Goal: Entertainment & Leisure: Consume media (video, audio)

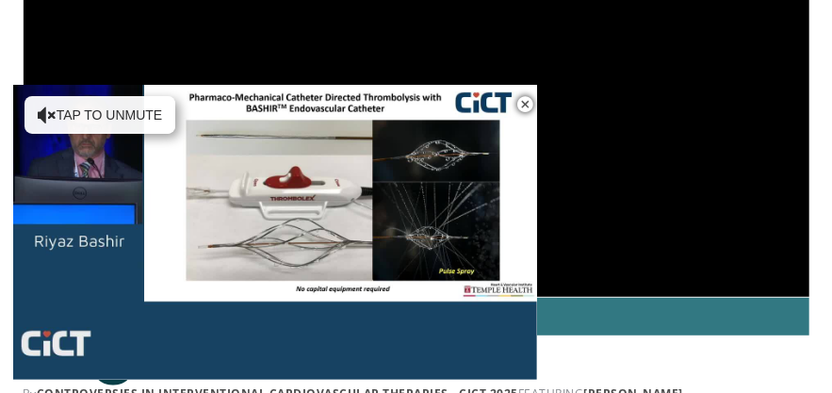
scroll to position [201, 0]
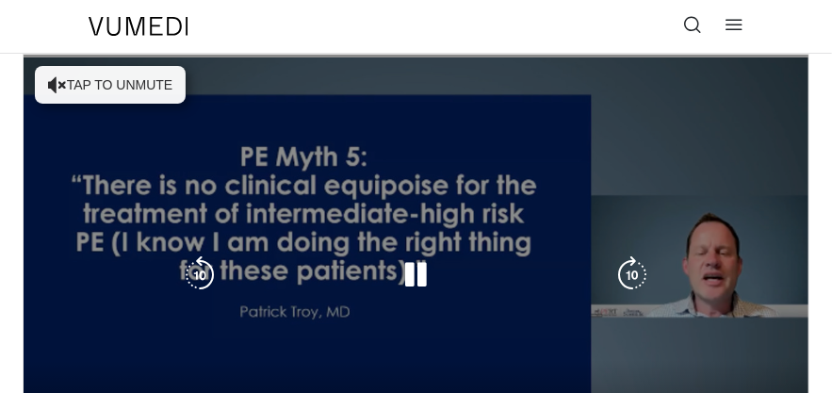
click at [409, 282] on icon "Video Player" at bounding box center [416, 275] width 38 height 38
click at [407, 281] on icon "Video Player" at bounding box center [416, 275] width 38 height 38
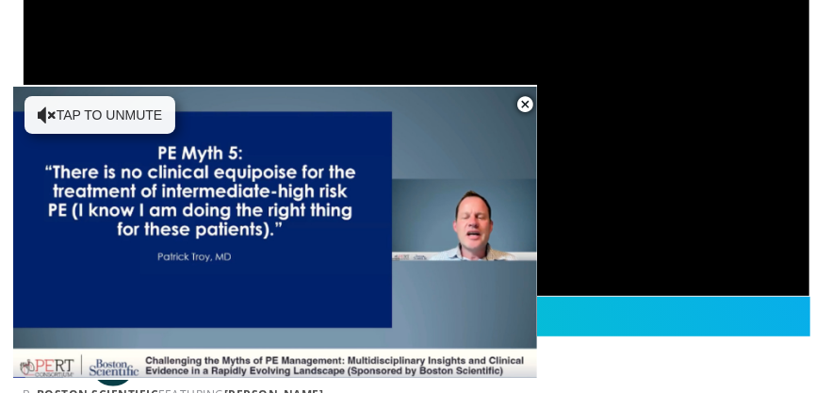
scroll to position [226, 0]
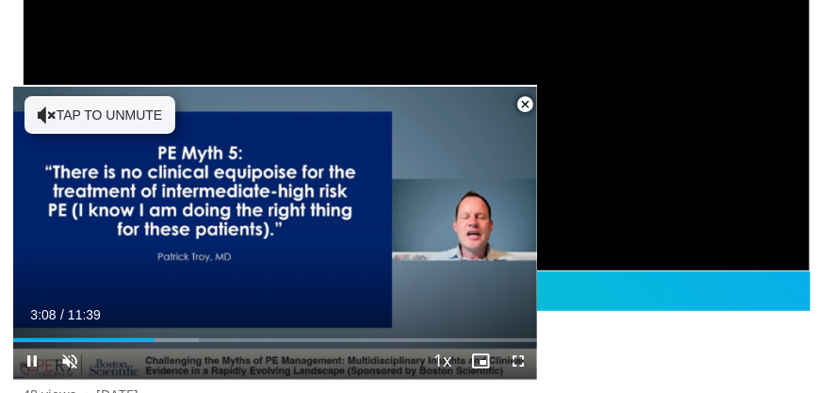
click at [526, 105] on span "Video Player" at bounding box center [525, 105] width 38 height 38
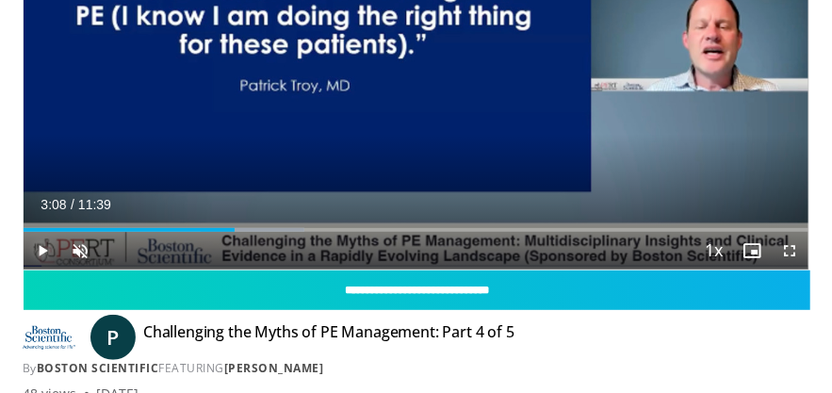
click at [35, 251] on span "Video Player" at bounding box center [43, 251] width 38 height 38
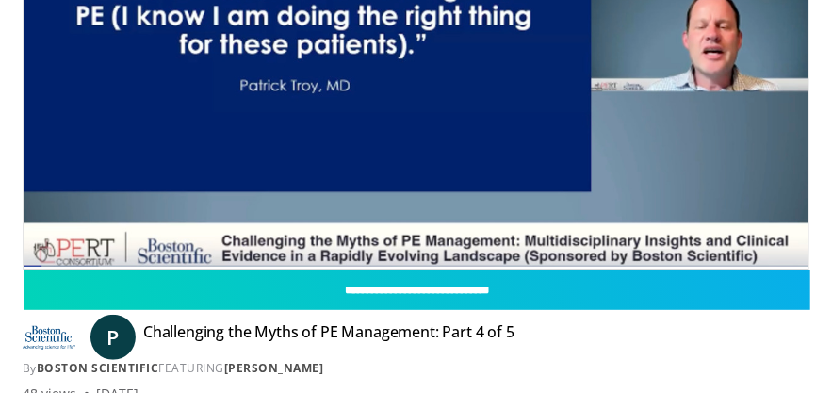
click at [77, 255] on video-js "**********" at bounding box center [416, 48] width 785 height 441
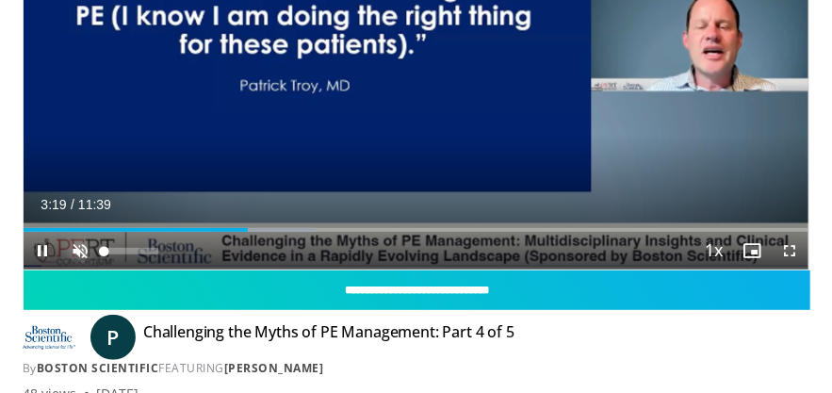
click at [80, 254] on span "Video Player" at bounding box center [80, 251] width 38 height 38
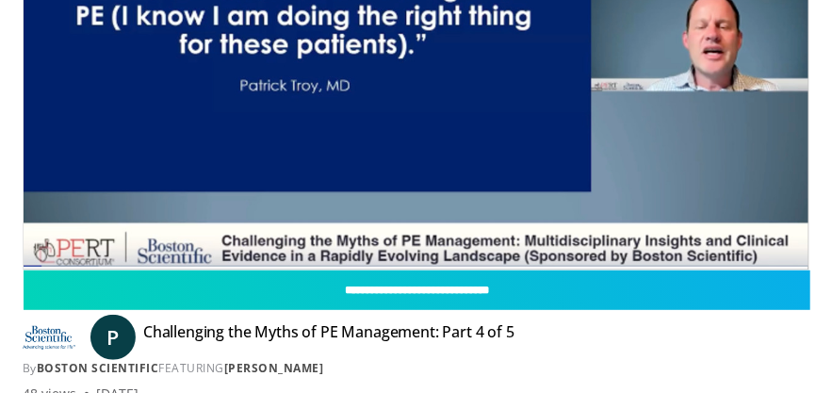
click at [80, 254] on div "10 seconds Tap to unmute" at bounding box center [416, 48] width 785 height 441
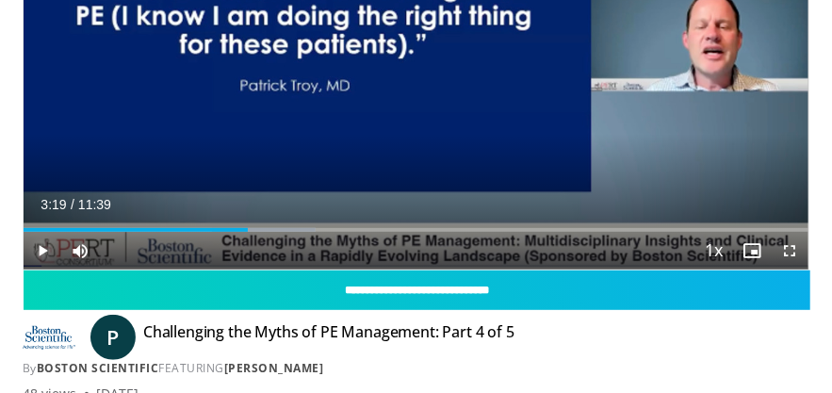
drag, startPoint x: 80, startPoint y: 254, endPoint x: 41, endPoint y: 251, distance: 38.7
click at [41, 251] on span "Video Player" at bounding box center [43, 251] width 38 height 38
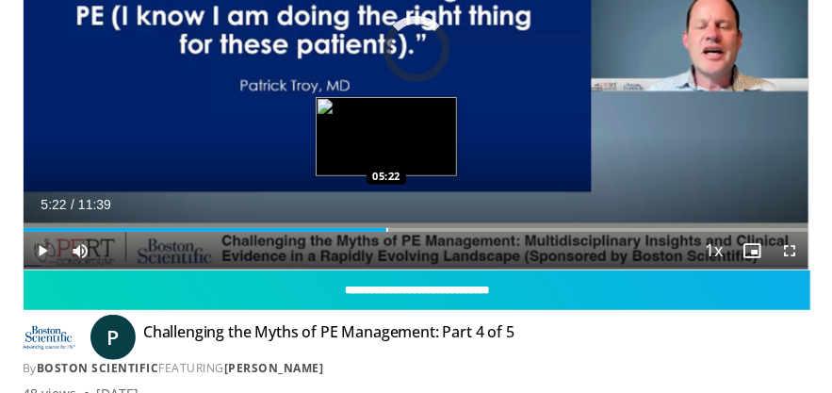
click at [386, 230] on div "Progress Bar" at bounding box center [387, 230] width 2 height 4
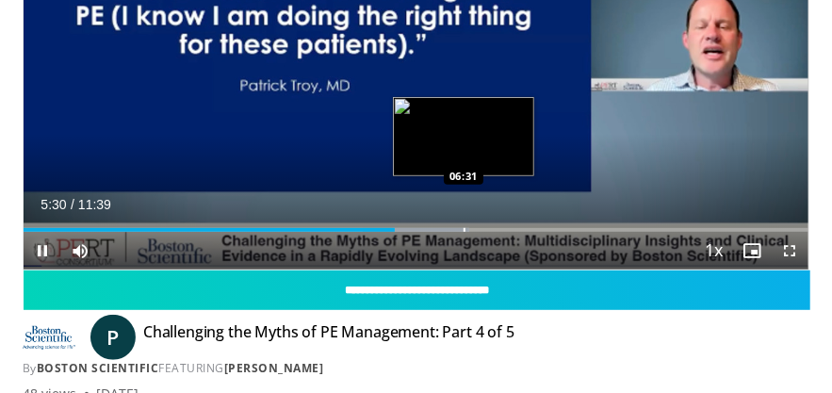
click at [464, 231] on div "Progress Bar" at bounding box center [465, 230] width 2 height 4
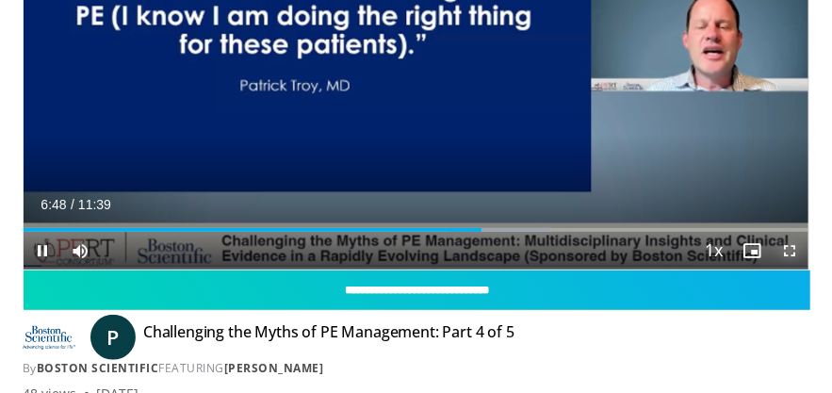
click at [784, 250] on span "Video Player" at bounding box center [790, 251] width 38 height 38
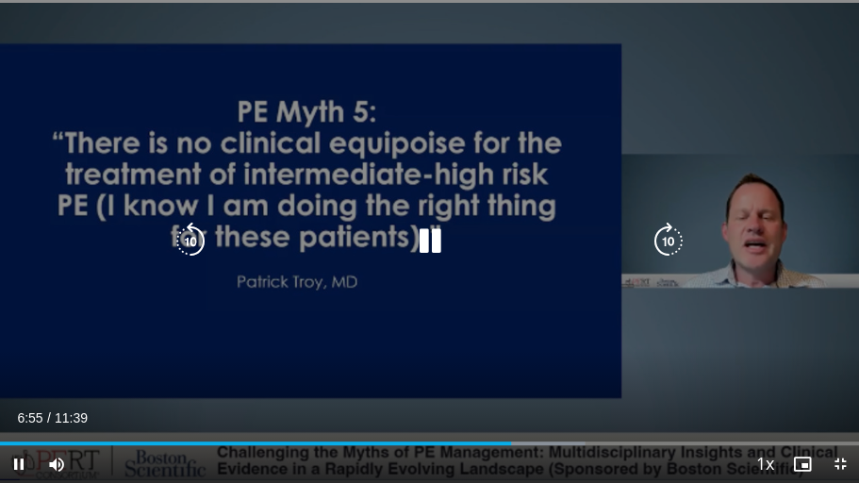
click at [580, 234] on div "Video Player" at bounding box center [430, 241] width 516 height 38
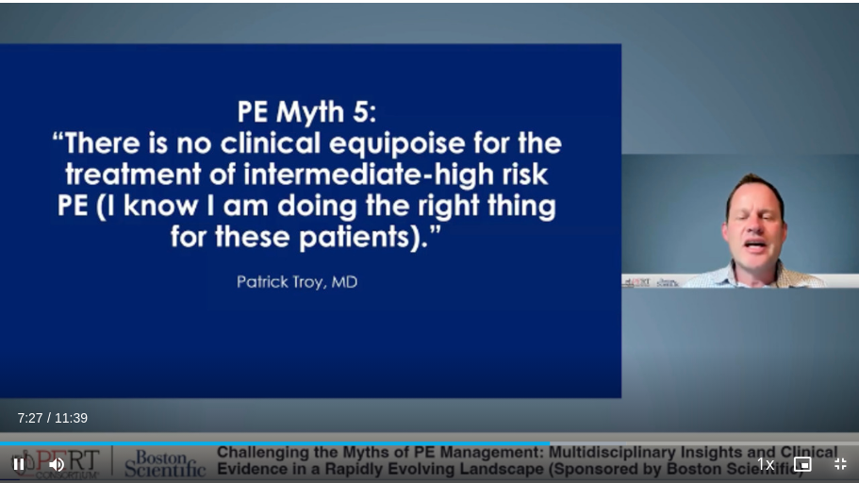
click at [831, 392] on span "Video Player" at bounding box center [840, 464] width 38 height 38
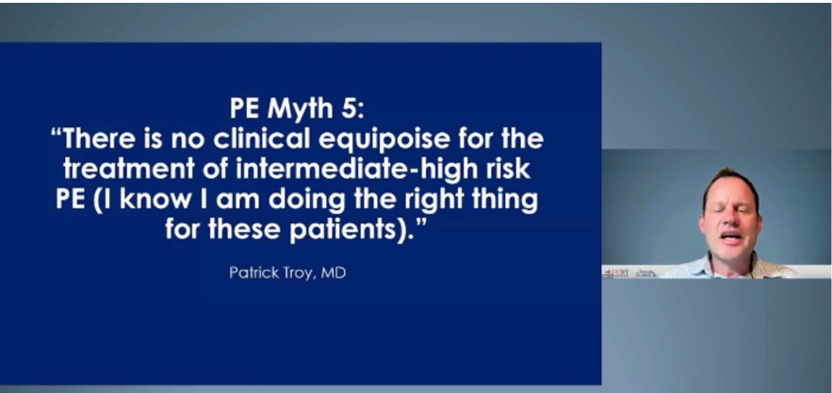
scroll to position [64, 0]
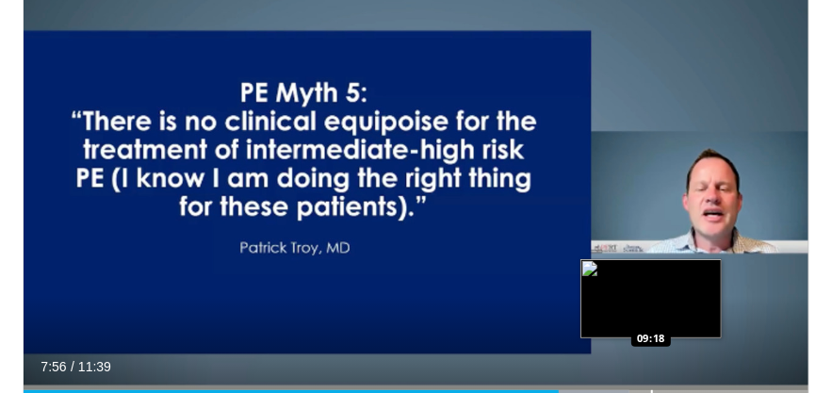
click at [650, 329] on html "Specialties Adult & Family Medicine Allergy, Asthma, Immunology Anesthesiology …" at bounding box center [416, 132] width 832 height 393
